Goal: Download file/media

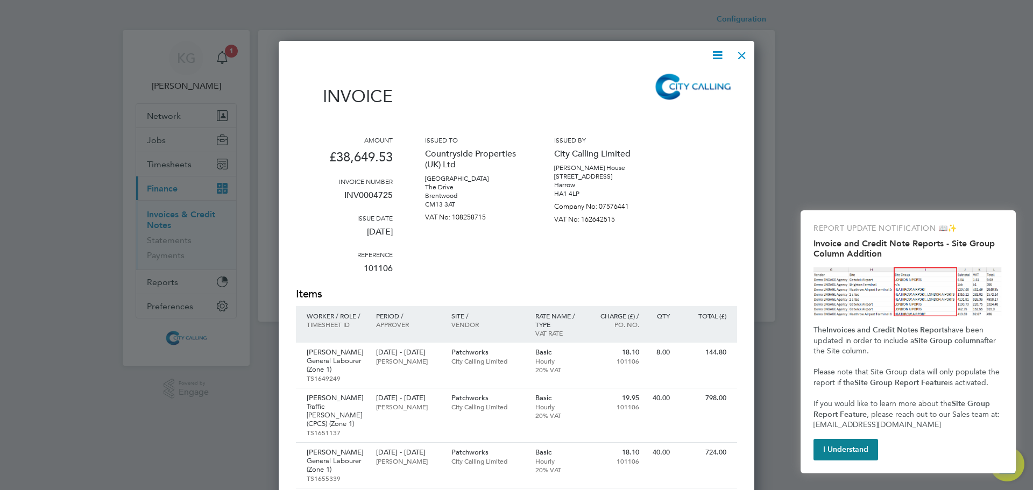
scroll to position [2828, 476]
click at [737, 52] on div at bounding box center [741, 52] width 19 height 19
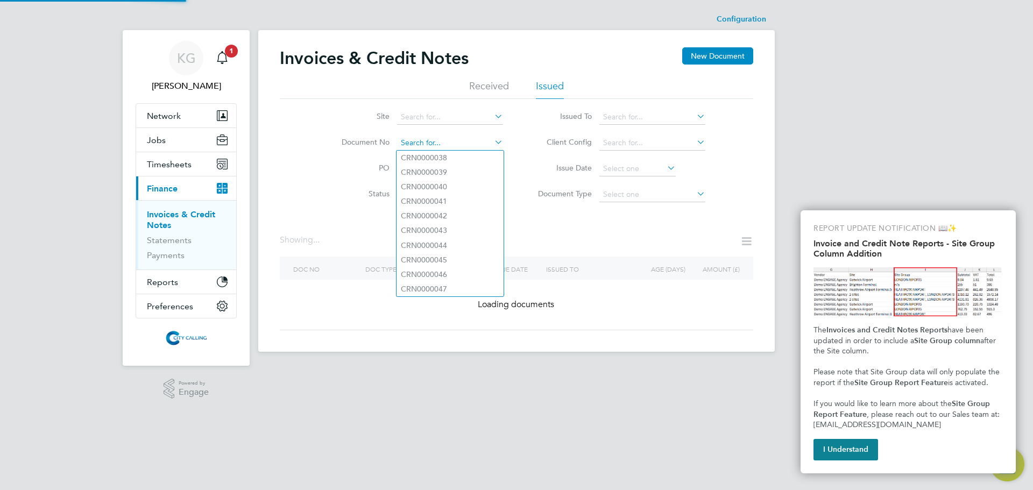
click at [458, 140] on input at bounding box center [450, 143] width 106 height 15
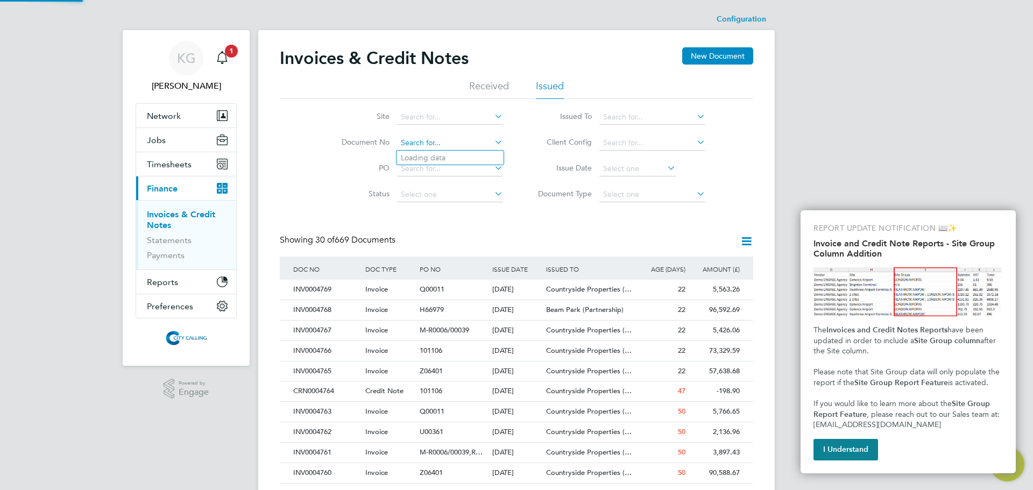
click at [428, 143] on input at bounding box center [450, 143] width 106 height 15
paste input "INV0004711"
click at [460, 149] on input "INV0004711" at bounding box center [450, 143] width 106 height 15
type input "INV0004711"
click at [442, 154] on b "INV0004711" at bounding box center [422, 157] width 43 height 9
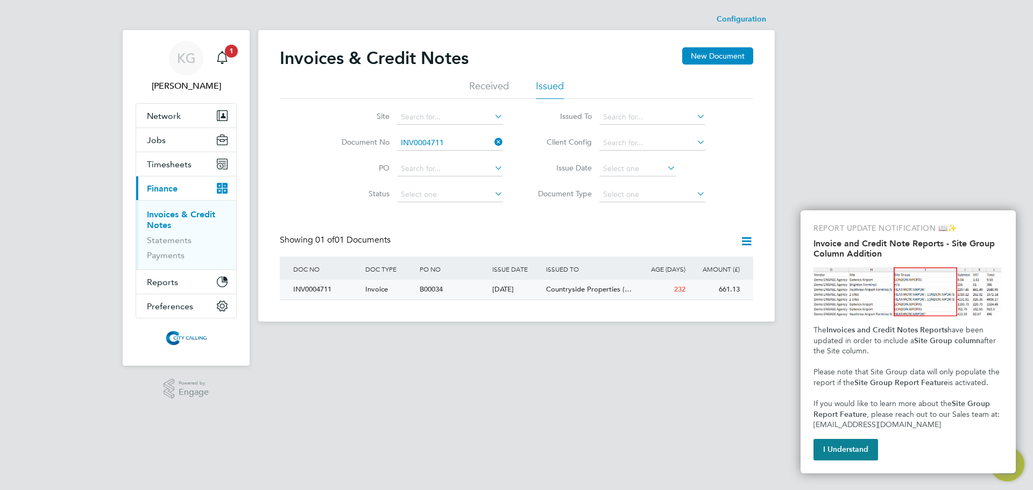
click at [323, 284] on div "INV0004711" at bounding box center [327, 290] width 72 height 20
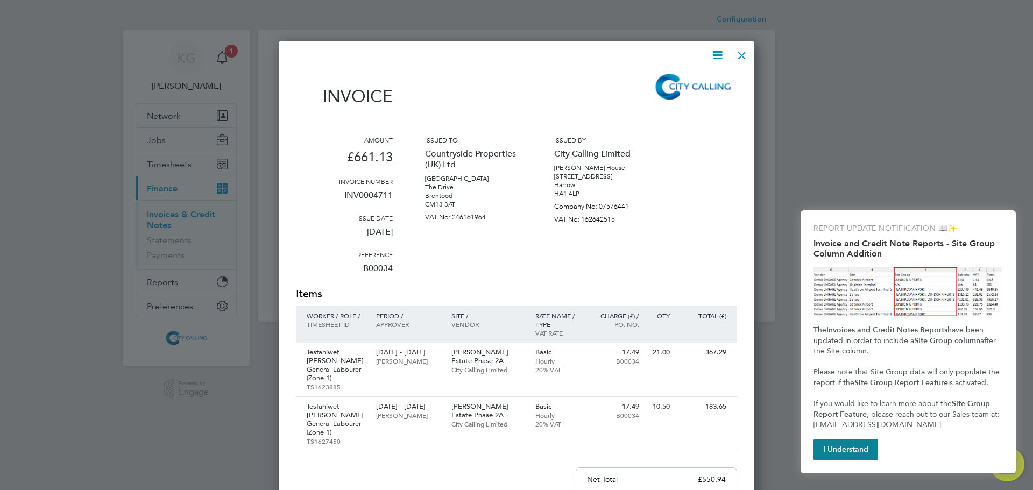
click at [721, 56] on icon at bounding box center [717, 54] width 13 height 13
click at [714, 75] on li "Download Invoice" at bounding box center [685, 80] width 74 height 15
click at [735, 57] on div at bounding box center [741, 52] width 19 height 19
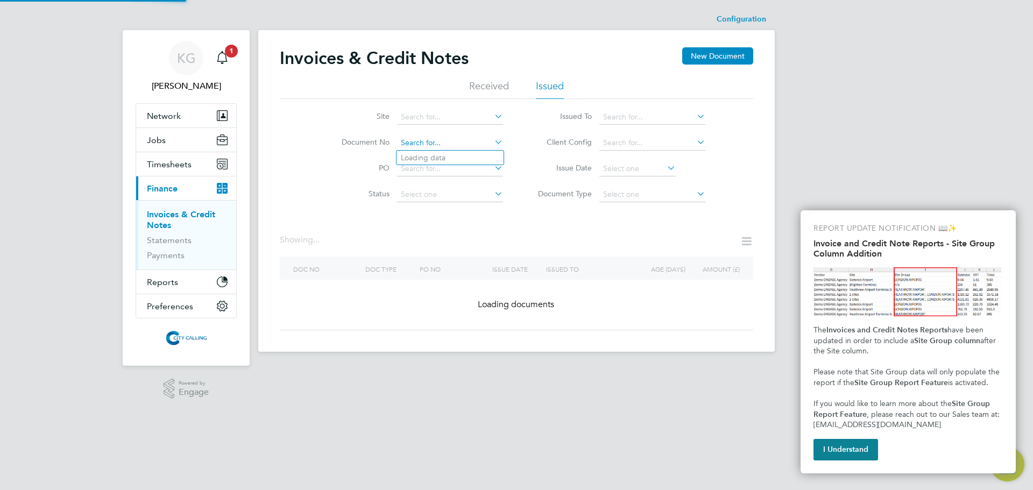
click at [472, 137] on input at bounding box center [450, 143] width 106 height 15
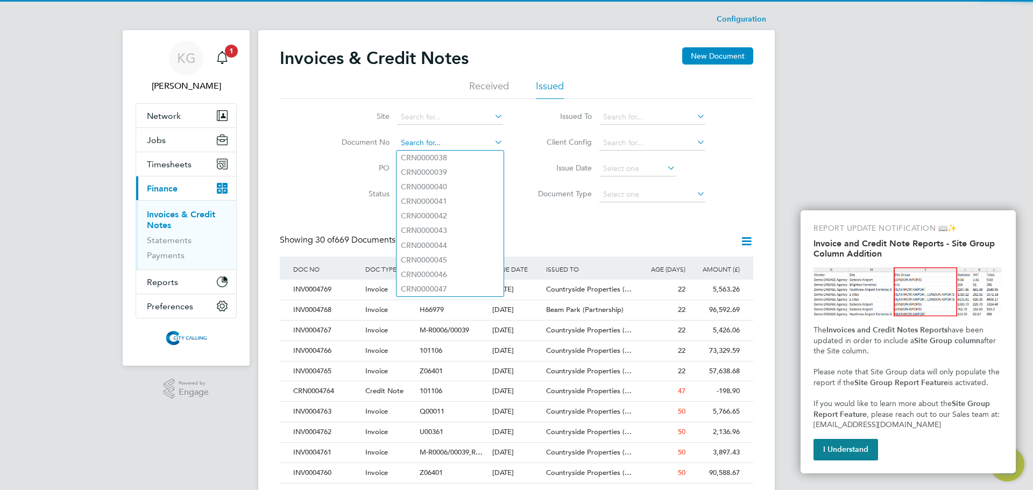
paste input "INV0004716"
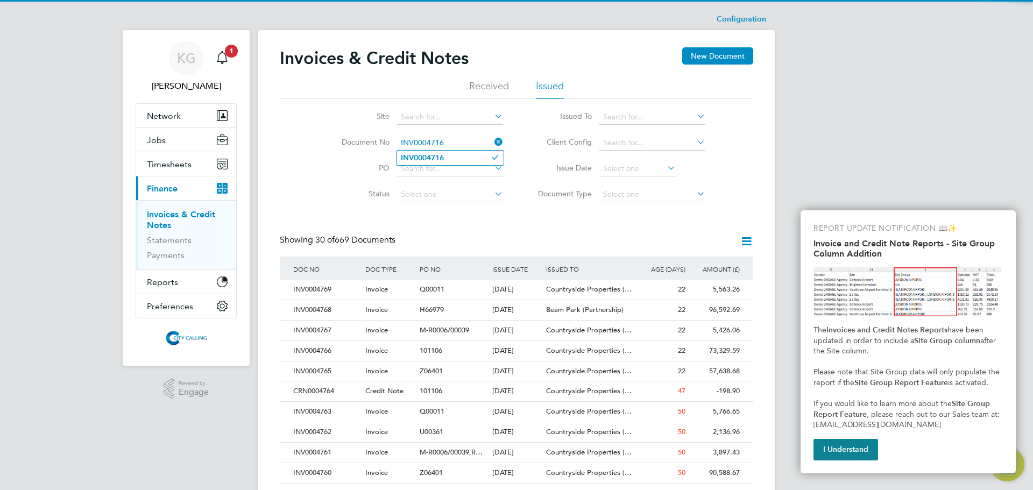
type input "INV0004716"
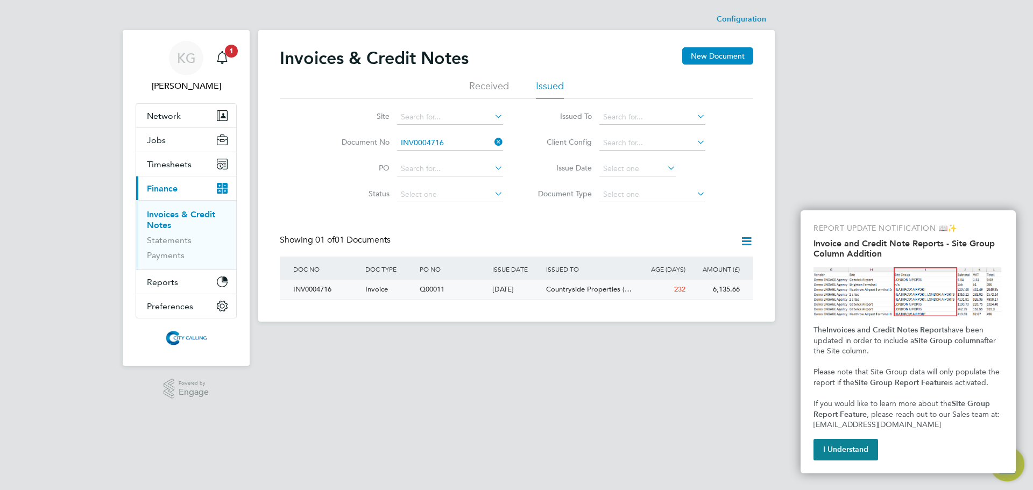
click at [300, 293] on div "INV0004716" at bounding box center [327, 290] width 72 height 20
click at [304, 291] on div "INV0004716" at bounding box center [327, 290] width 72 height 20
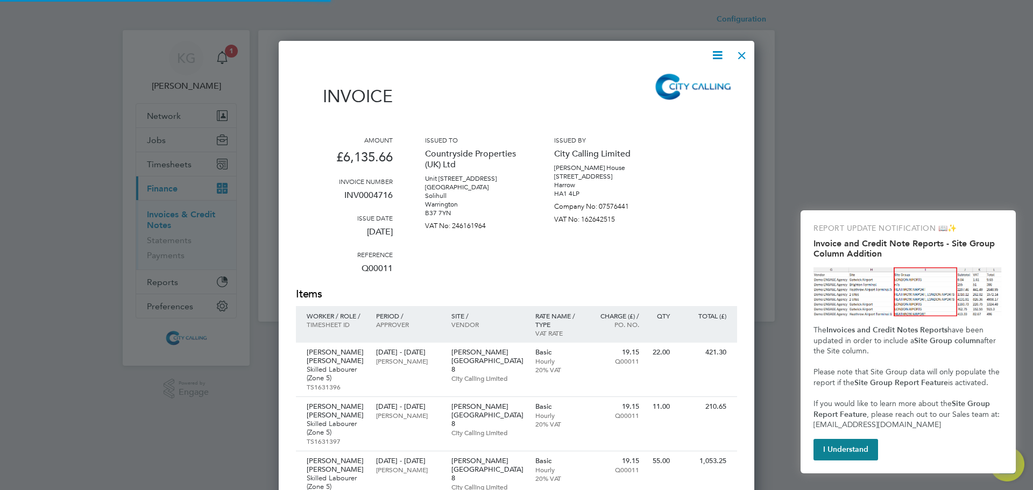
click at [304, 290] on div "Configuration Configuration Invoices & Credit Notes New Document Received Issue…" at bounding box center [516, 165] width 517 height 313
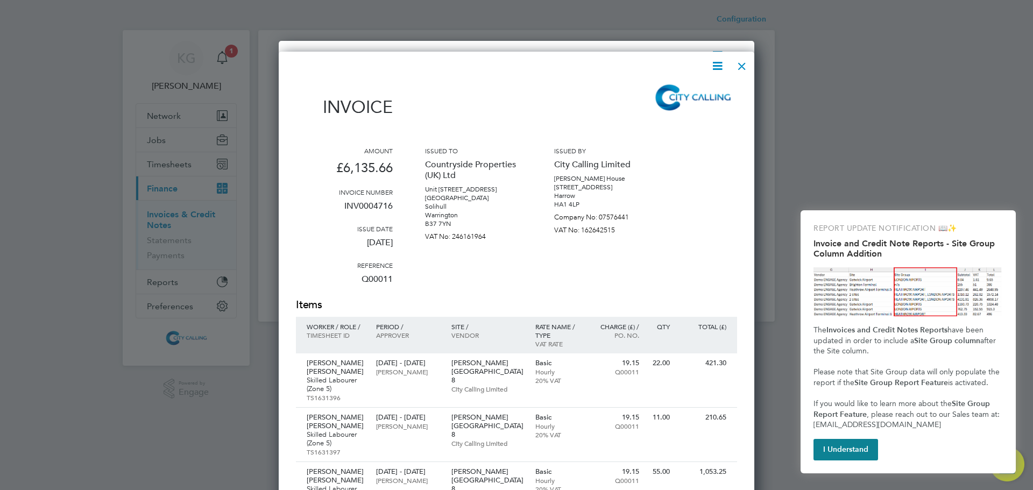
click at [716, 63] on icon at bounding box center [717, 65] width 13 height 13
click at [680, 90] on li "Download Invoice" at bounding box center [685, 91] width 74 height 15
click at [742, 61] on div at bounding box center [741, 63] width 19 height 19
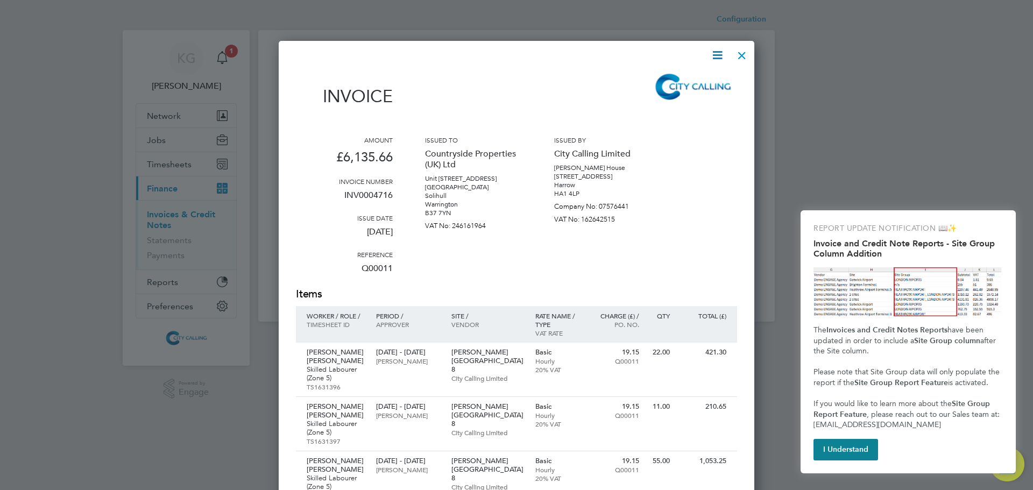
click at [743, 53] on div at bounding box center [741, 52] width 19 height 19
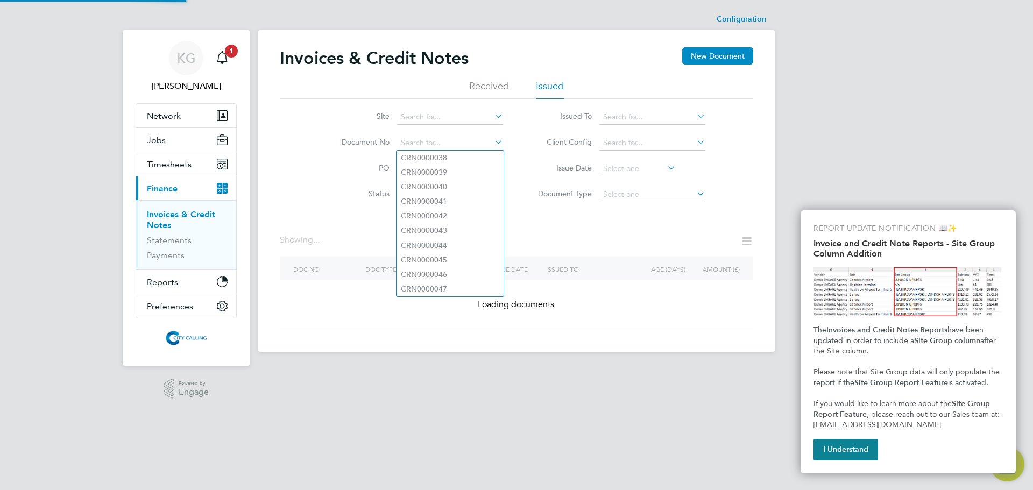
drag, startPoint x: 456, startPoint y: 143, endPoint x: 352, endPoint y: 141, distance: 103.3
click at [352, 141] on li "Document No" at bounding box center [415, 143] width 202 height 26
paste input "INV0004731"
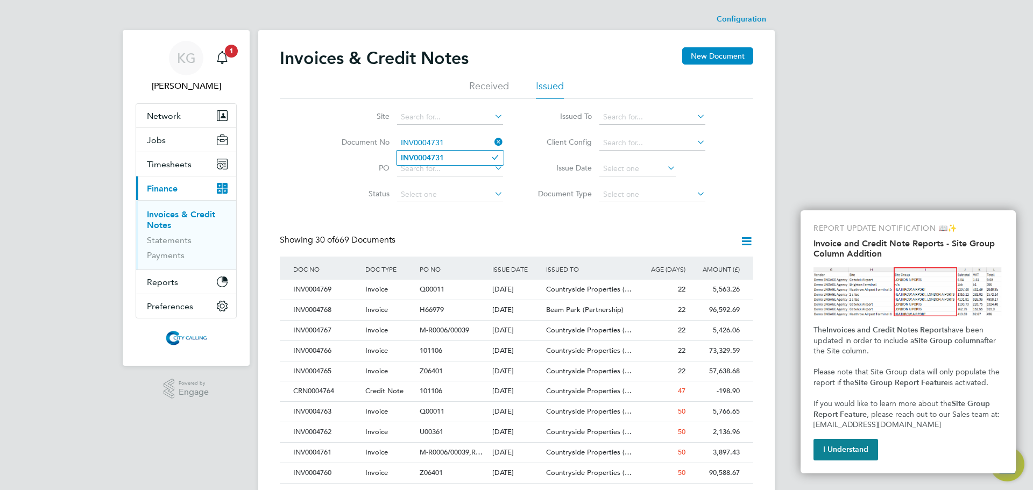
type input "INV0004731"
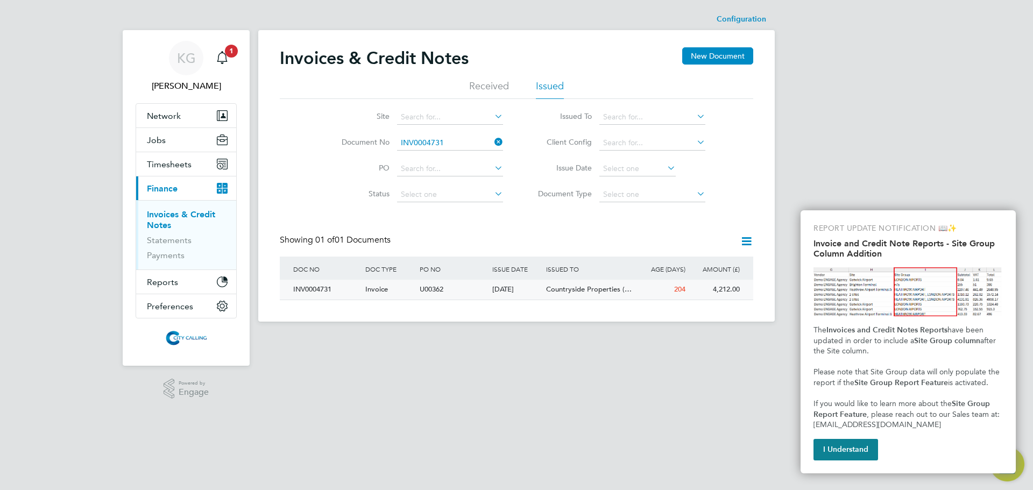
click at [318, 289] on div "INV0004731" at bounding box center [327, 290] width 72 height 20
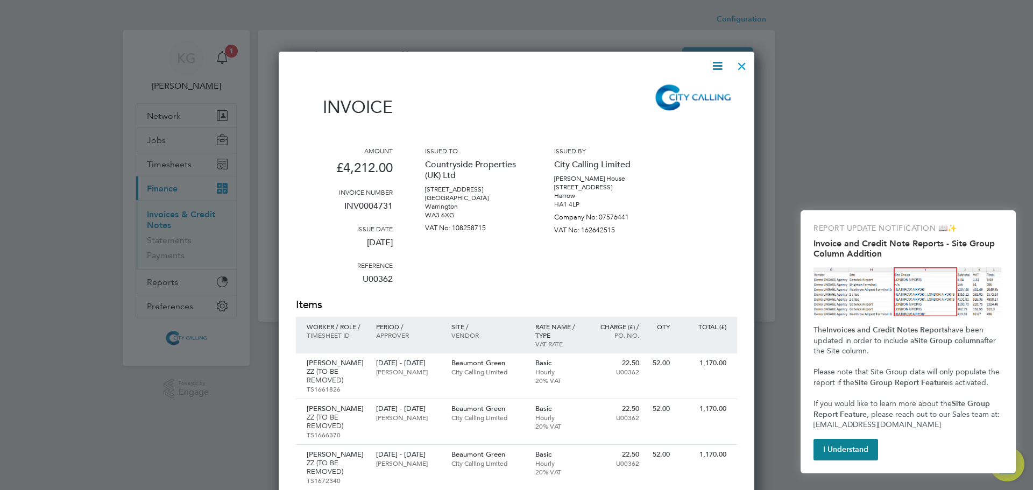
click at [720, 68] on icon at bounding box center [717, 65] width 13 height 13
click at [694, 94] on li "Download Invoice" at bounding box center [685, 91] width 74 height 15
drag, startPoint x: 741, startPoint y: 60, endPoint x: 741, endPoint y: 65, distance: 5.4
click at [741, 60] on div at bounding box center [741, 63] width 19 height 19
click at [745, 64] on div at bounding box center [741, 63] width 19 height 19
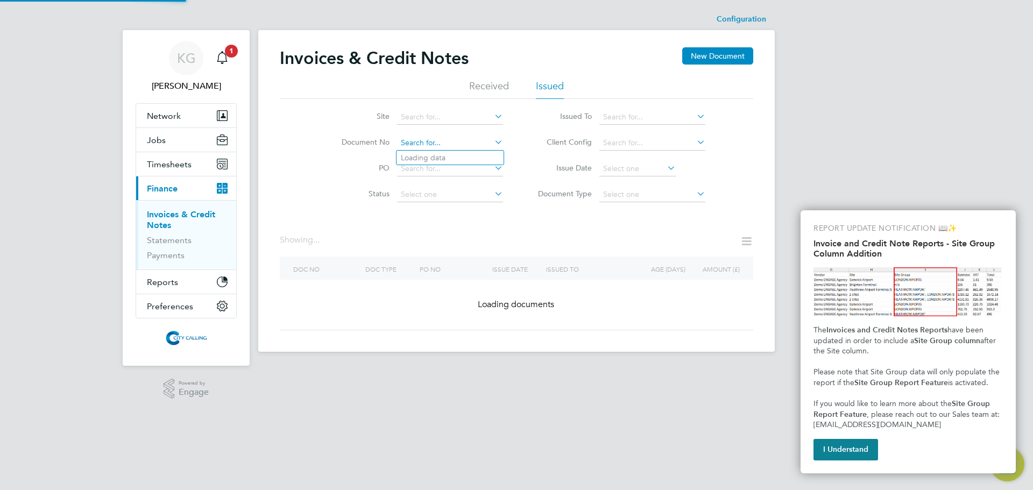
drag, startPoint x: 456, startPoint y: 140, endPoint x: 435, endPoint y: 140, distance: 21.5
click at [435, 140] on input at bounding box center [450, 143] width 106 height 15
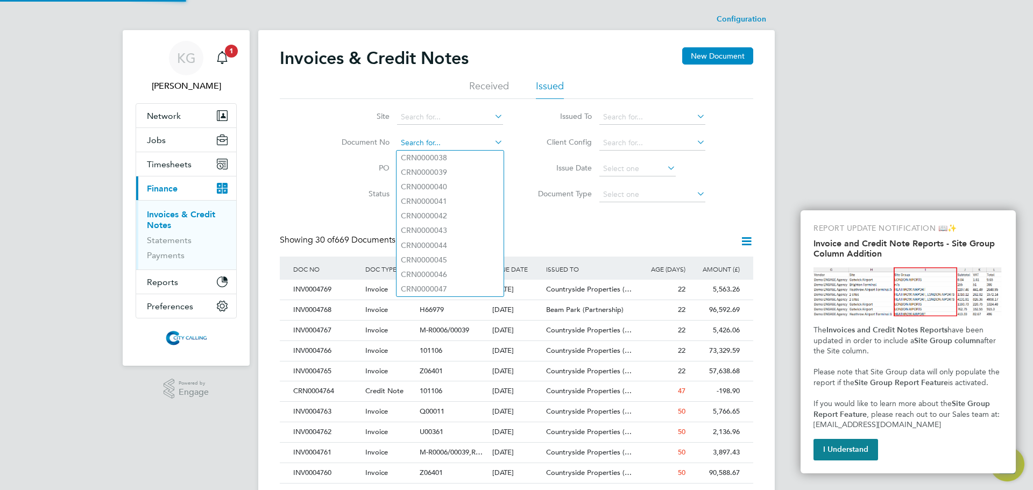
paste input "INV0004738"
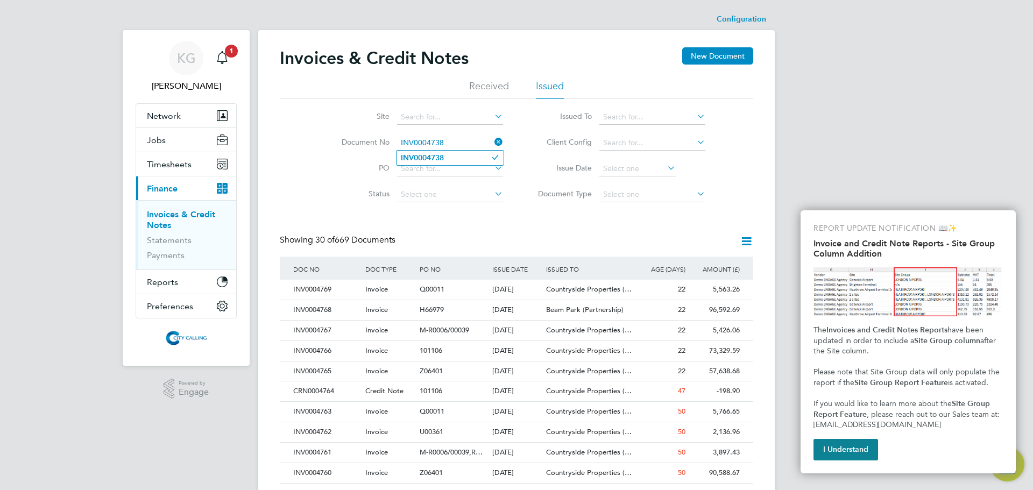
type input "INV0004738"
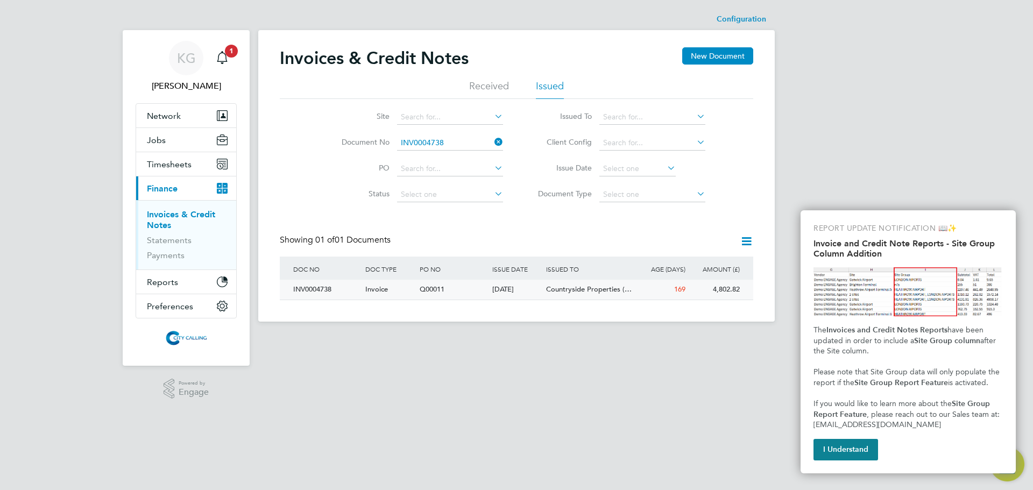
click at [318, 288] on div "INV0004738" at bounding box center [327, 290] width 72 height 20
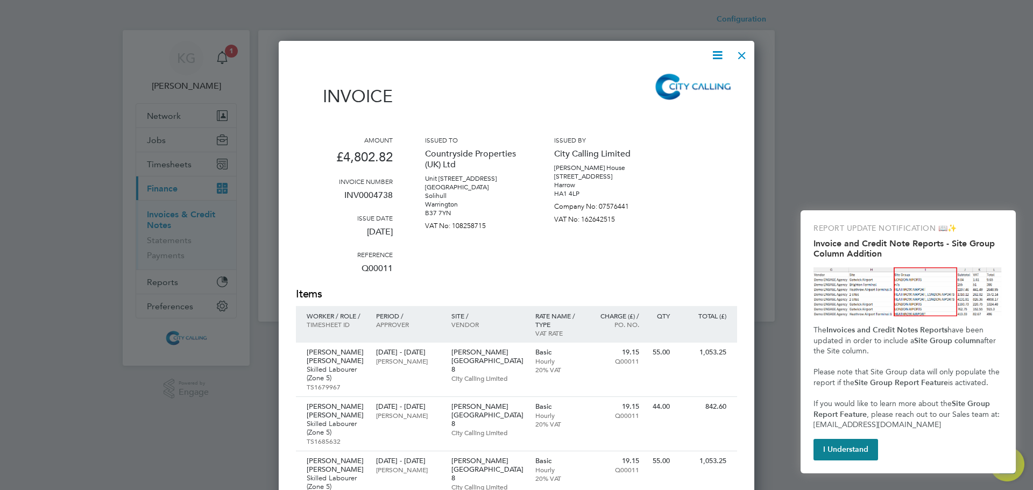
click at [723, 56] on icon at bounding box center [717, 54] width 13 height 13
click at [694, 79] on li "Download Invoice" at bounding box center [685, 80] width 74 height 15
click at [744, 53] on div at bounding box center [741, 52] width 19 height 19
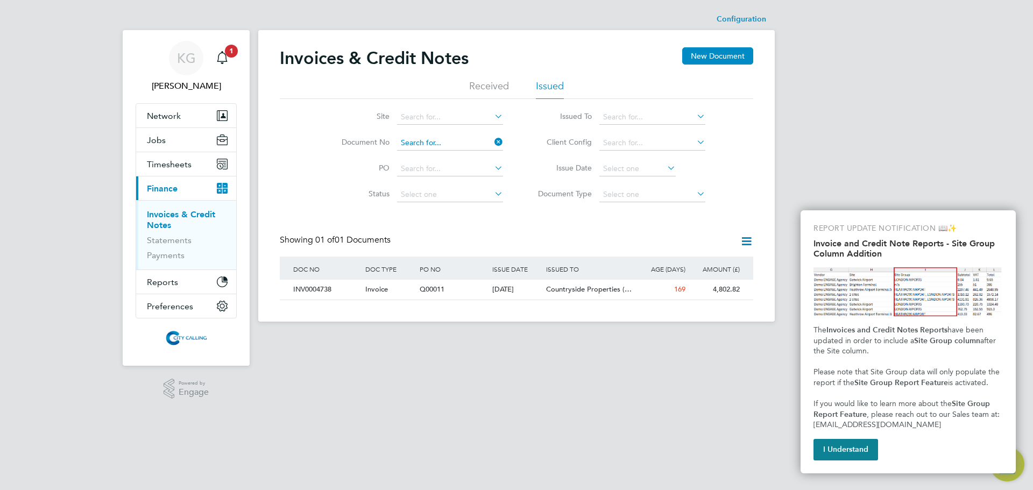
click at [447, 138] on input at bounding box center [450, 143] width 106 height 15
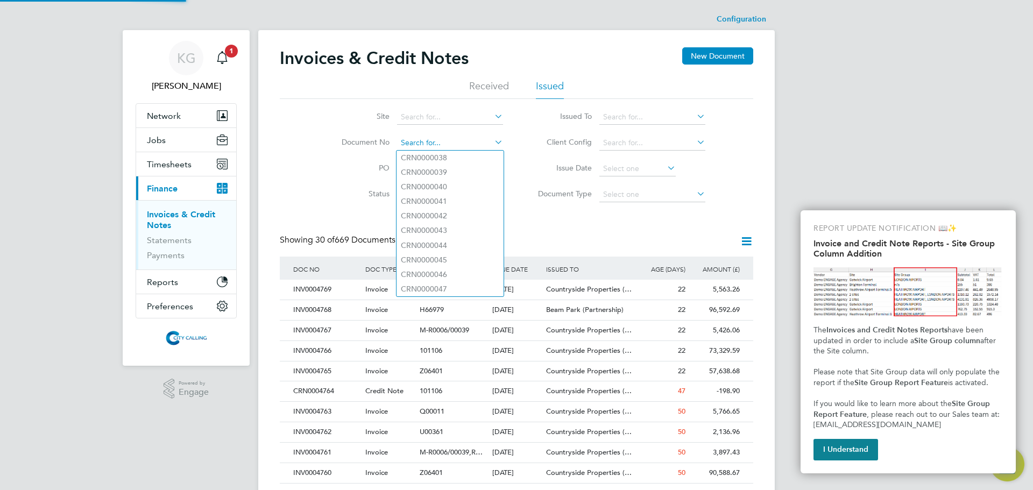
paste input "INV0004735"
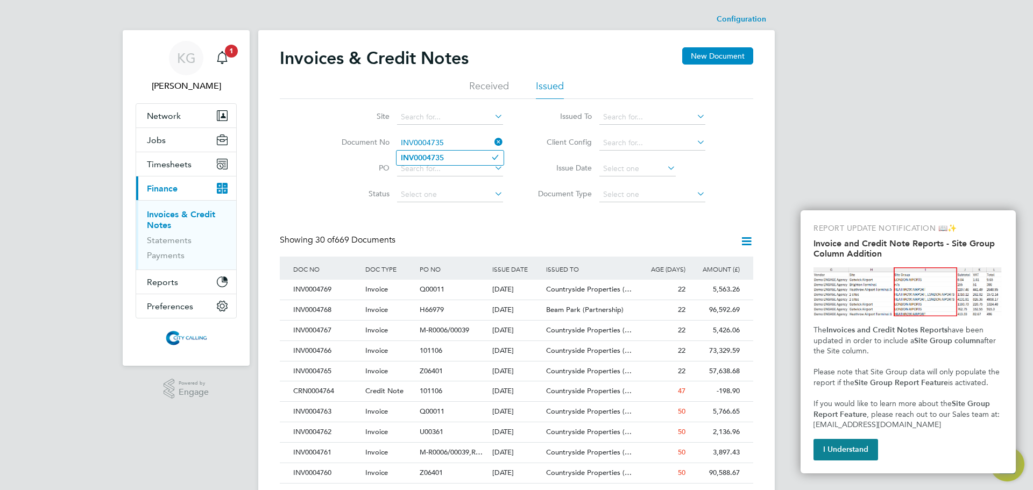
type input "INV0004735"
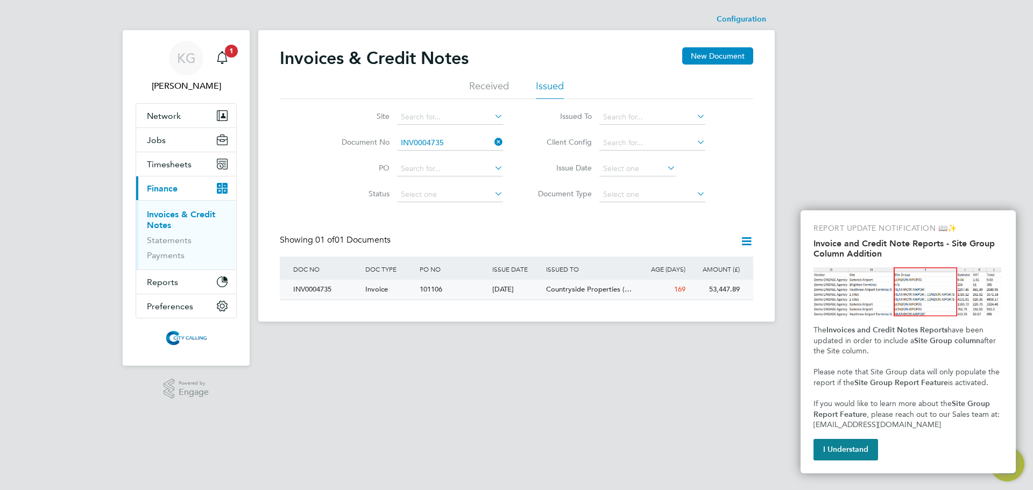
click at [319, 288] on div "INV0004735" at bounding box center [327, 290] width 72 height 20
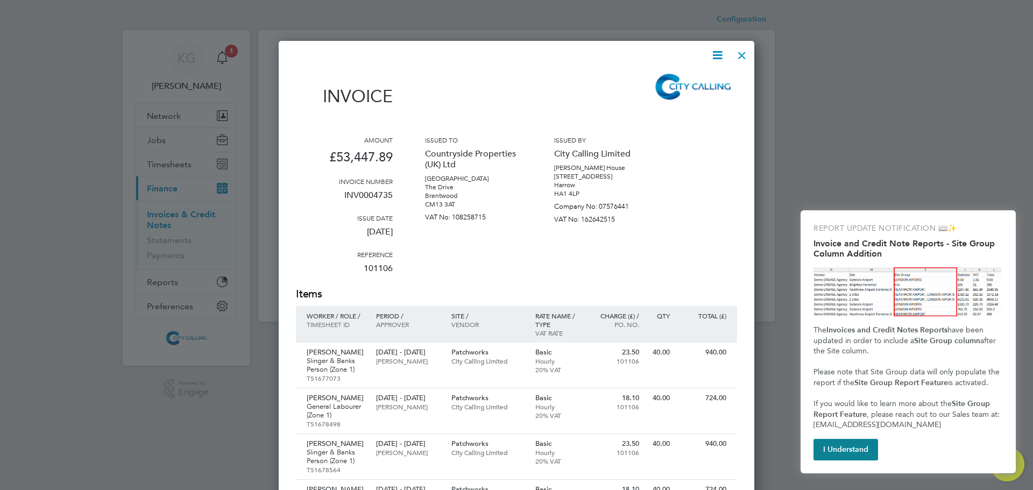
click at [724, 50] on icon at bounding box center [717, 54] width 13 height 13
click at [718, 56] on icon at bounding box center [717, 54] width 13 height 13
click at [713, 48] on icon at bounding box center [717, 54] width 13 height 13
click at [702, 79] on li "Download Invoice" at bounding box center [685, 80] width 74 height 15
